Goal: Navigation & Orientation: Find specific page/section

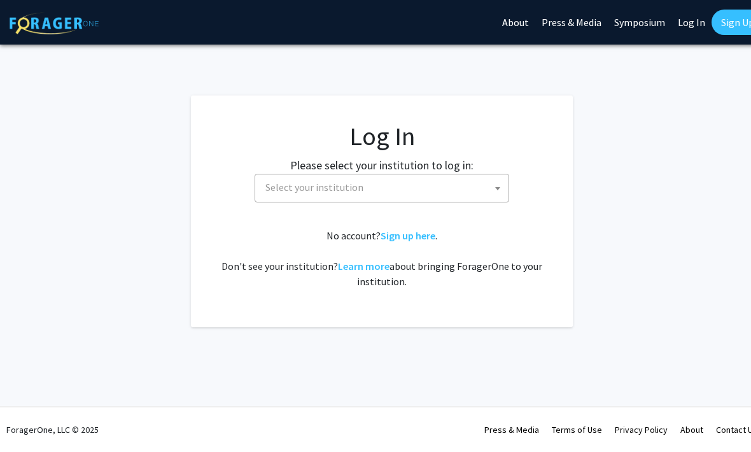
select select
click at [506, 178] on span "Select your institution" at bounding box center [384, 187] width 248 height 26
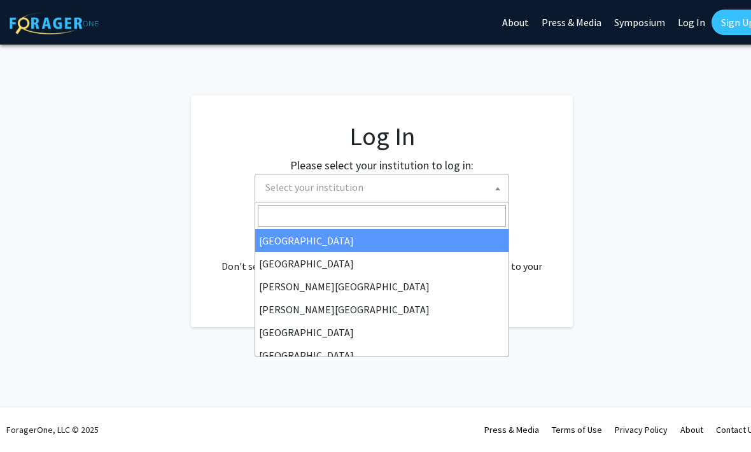
click at [490, 190] on span "Select your institution" at bounding box center [384, 187] width 248 height 26
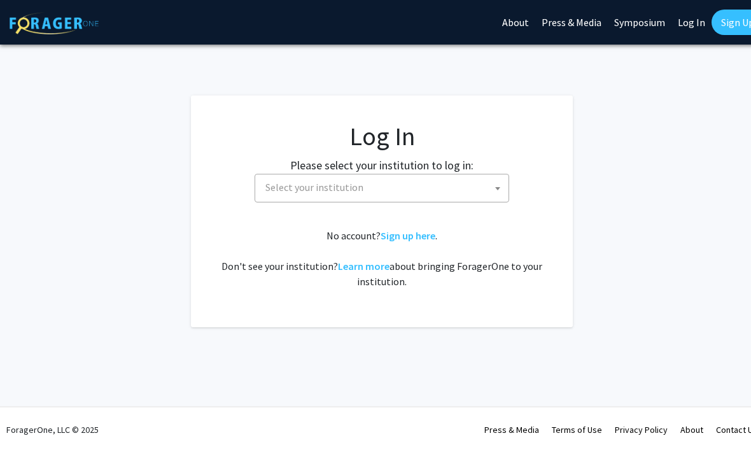
click at [490, 190] on span "Select your institution" at bounding box center [384, 187] width 248 height 26
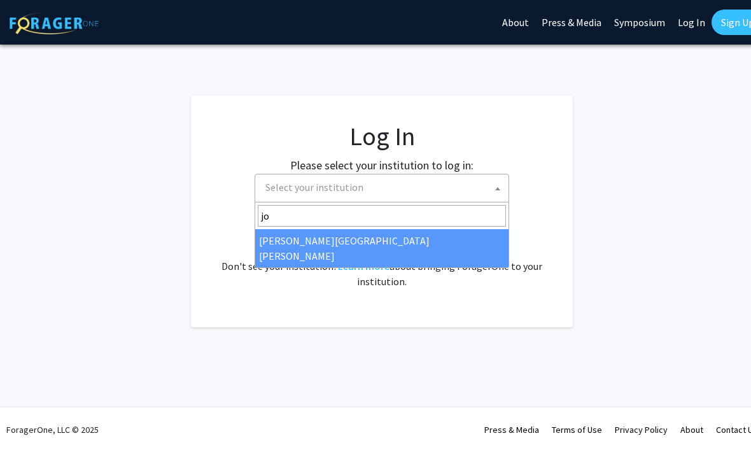
type input "joh"
select select "1"
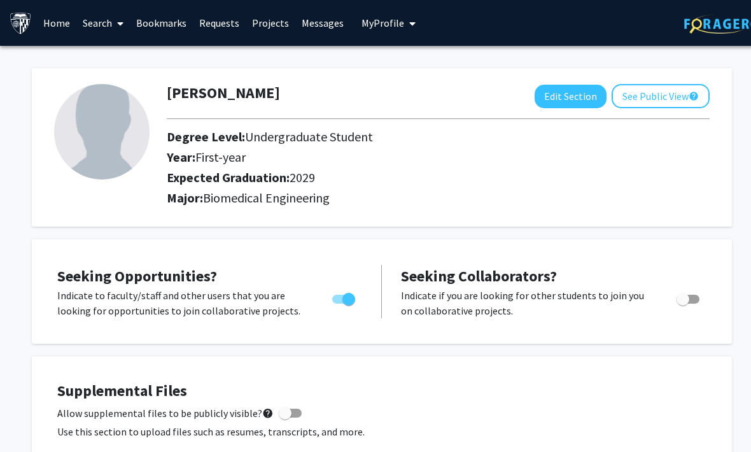
click at [172, 21] on link "Bookmarks" at bounding box center [161, 23] width 63 height 45
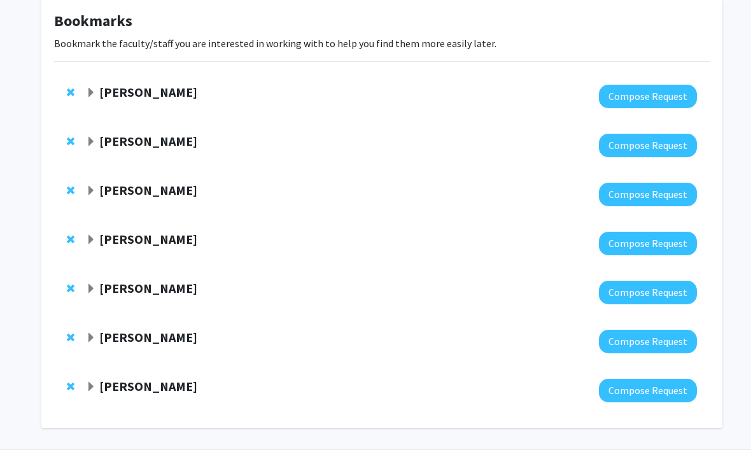
scroll to position [43, 0]
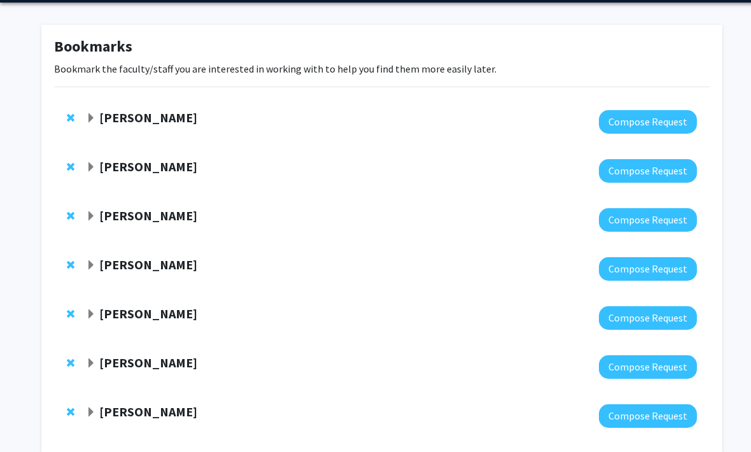
click at [104, 114] on strong "[PERSON_NAME]" at bounding box center [148, 117] width 98 height 16
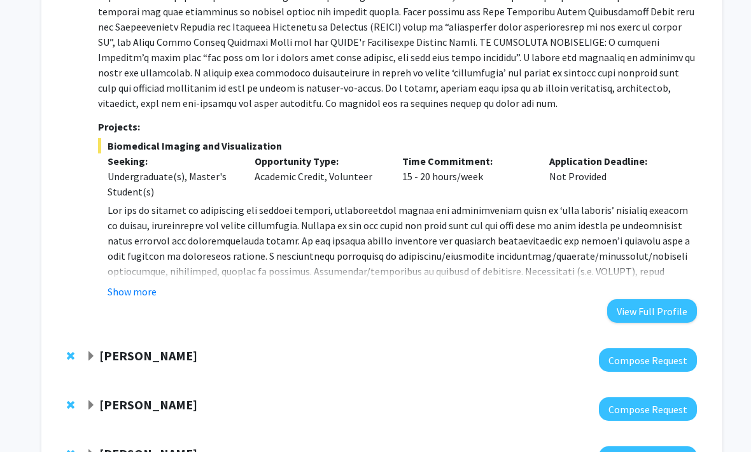
scroll to position [258, 0]
click at [123, 292] on button "Show more" at bounding box center [132, 291] width 49 height 15
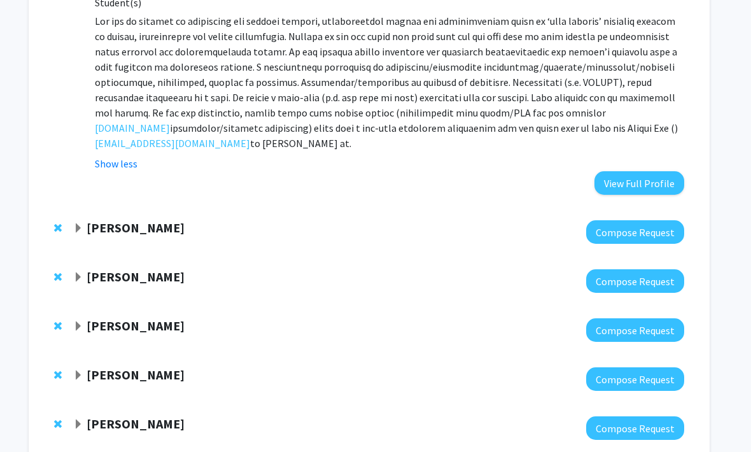
scroll to position [451, 13]
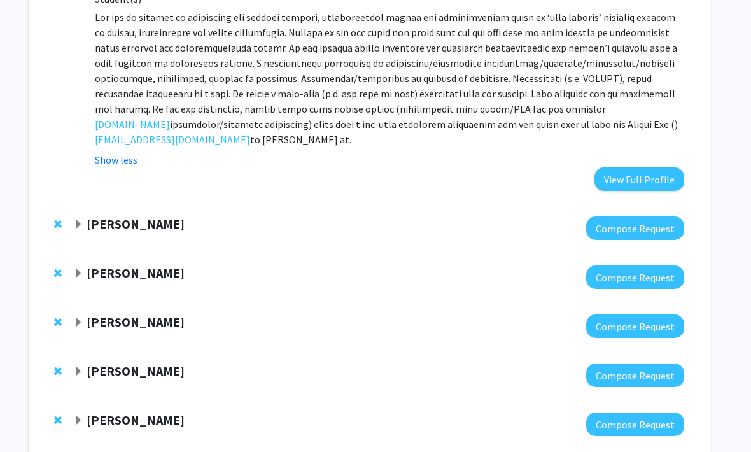
click at [101, 216] on strong "[PERSON_NAME]" at bounding box center [136, 224] width 98 height 16
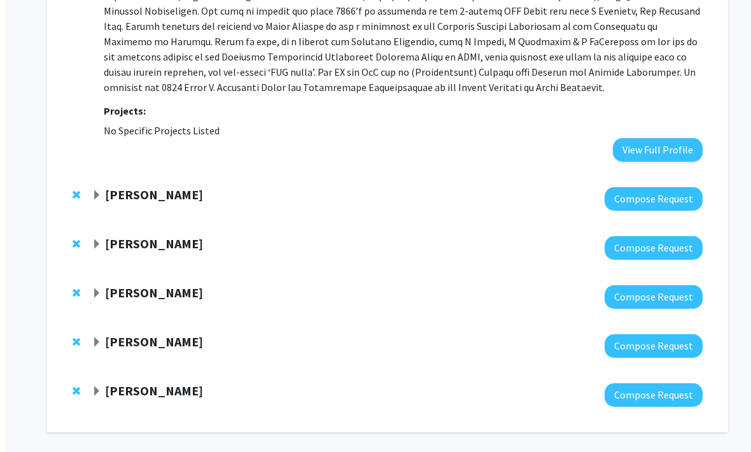
scroll to position [775, 0]
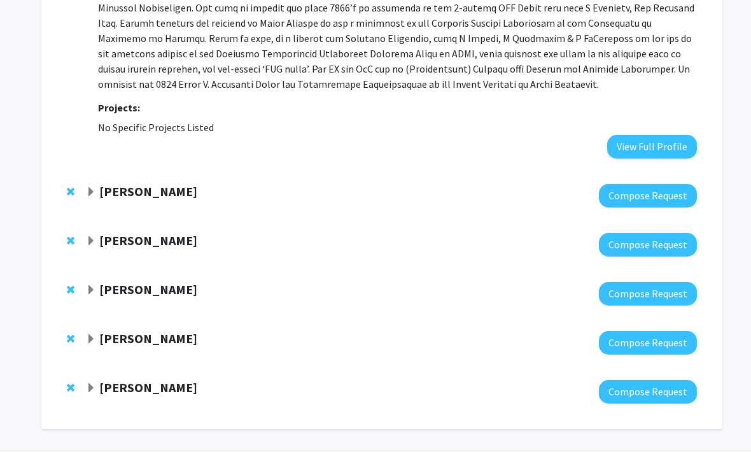
click at [95, 287] on span "Expand Steven Clipman Bookmark" at bounding box center [91, 291] width 10 height 10
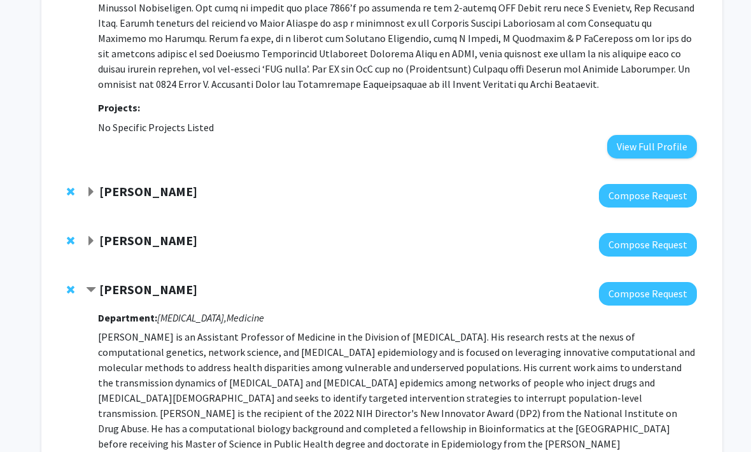
click at [106, 194] on strong "[PERSON_NAME]" at bounding box center [148, 191] width 98 height 16
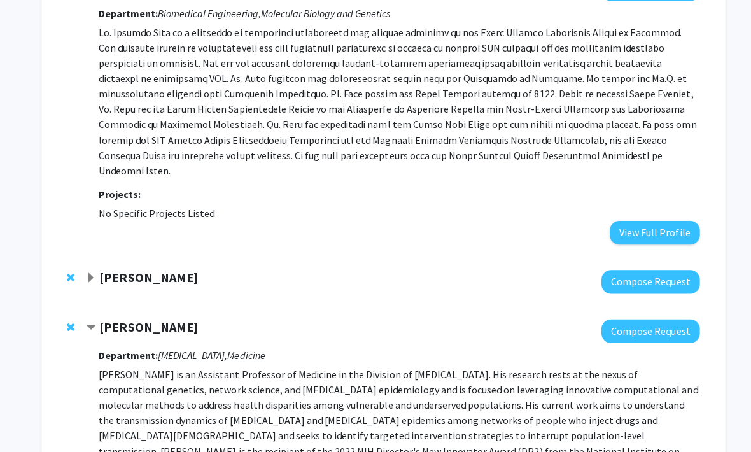
click at [112, 269] on strong "[PERSON_NAME]" at bounding box center [148, 277] width 98 height 16
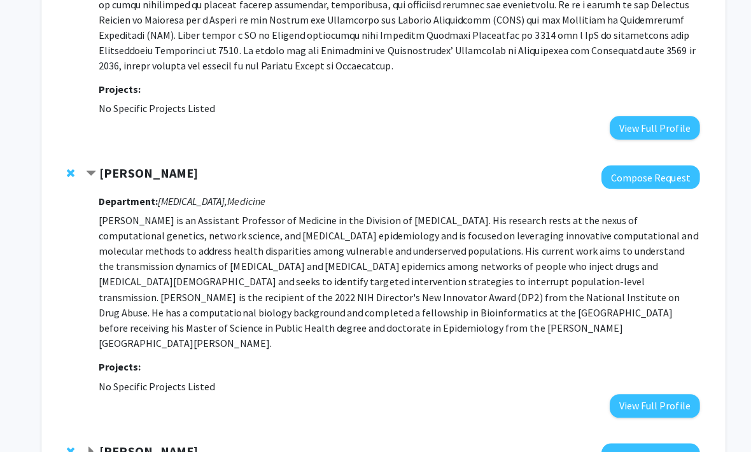
scroll to position [1642, 0]
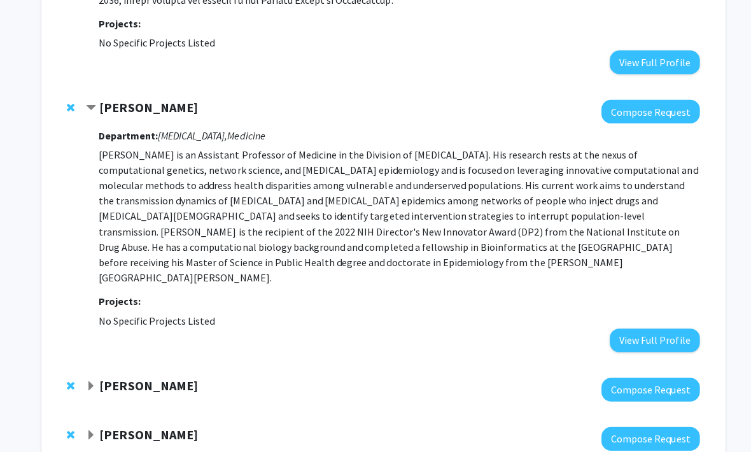
click at [104, 425] on strong "[PERSON_NAME]" at bounding box center [148, 433] width 98 height 16
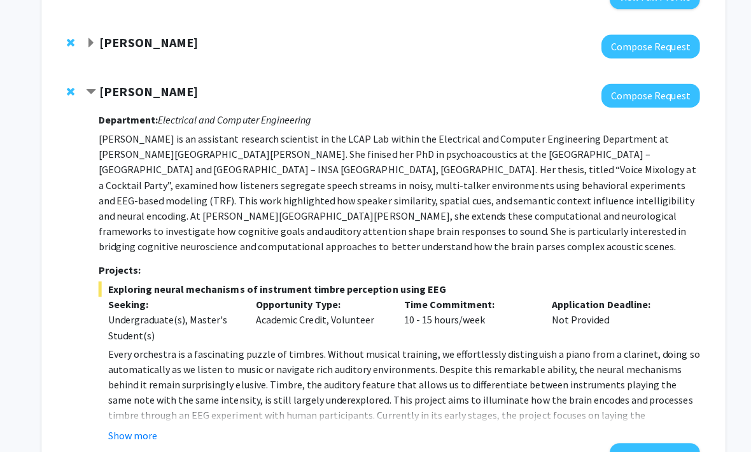
scroll to position [1984, 0]
click at [123, 425] on button "Show more" at bounding box center [132, 432] width 49 height 15
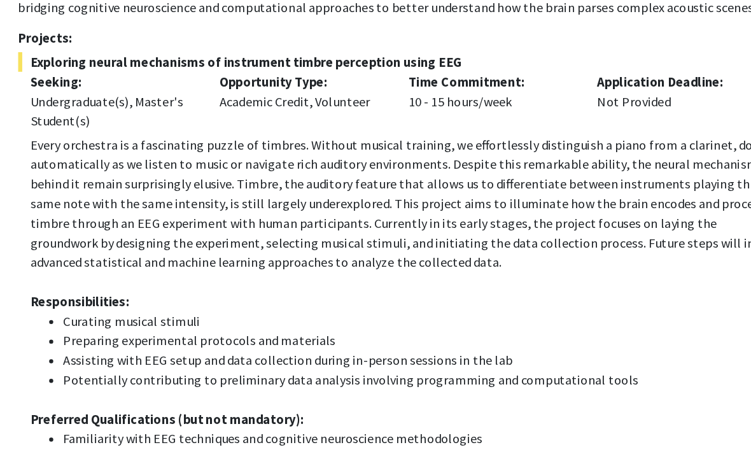
scroll to position [2156, 0]
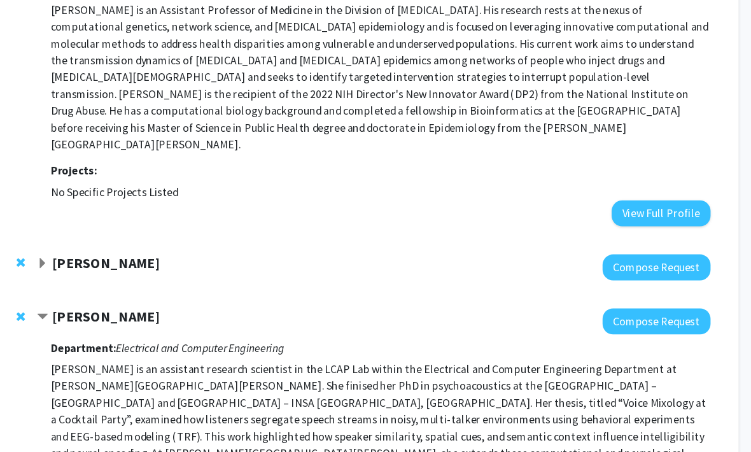
click at [99, 230] on strong "[PERSON_NAME]" at bounding box center [148, 238] width 98 height 16
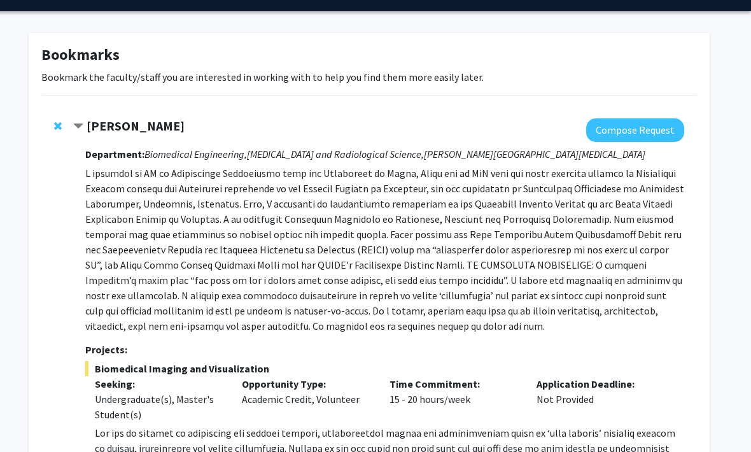
scroll to position [0, 13]
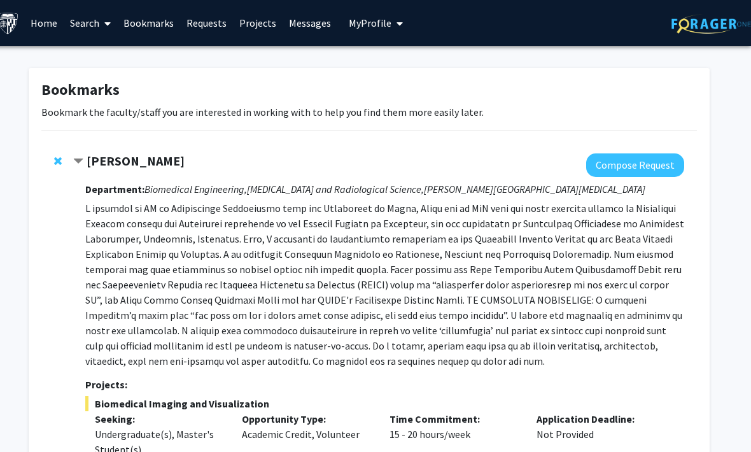
click at [99, 24] on link "Search" at bounding box center [90, 23] width 53 height 45
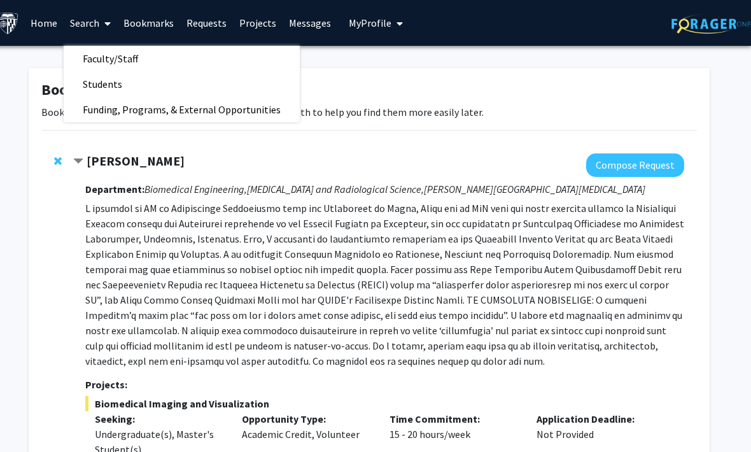
click at [96, 80] on span "Students" at bounding box center [103, 83] width 78 height 25
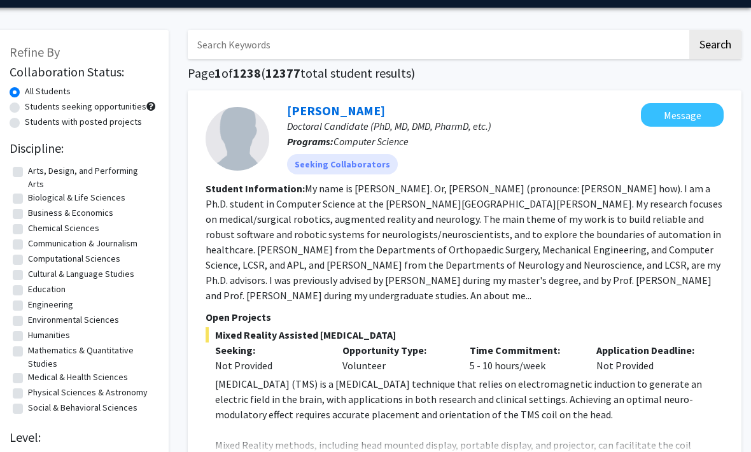
scroll to position [39, 13]
